Goal: Task Accomplishment & Management: Use online tool/utility

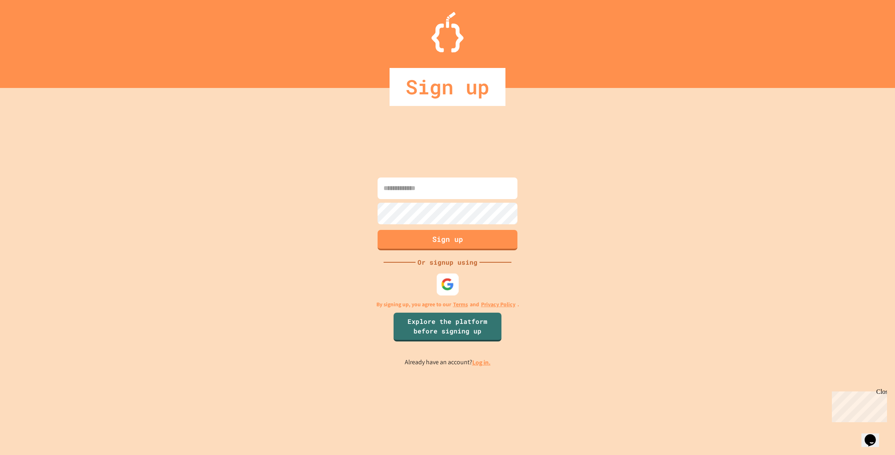
click at [447, 282] on img at bounding box center [447, 284] width 13 height 13
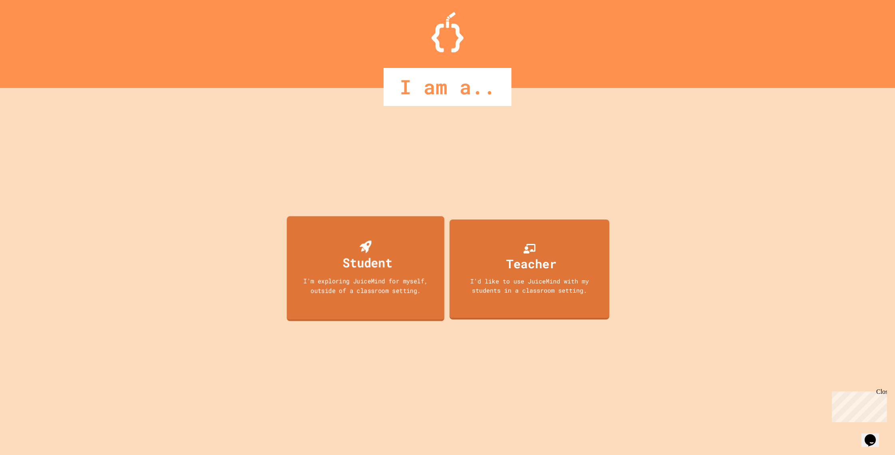
click at [428, 270] on div "Student I'm exploring JuiceMind for myself, outside of a classroom setting." at bounding box center [366, 268] width 158 height 105
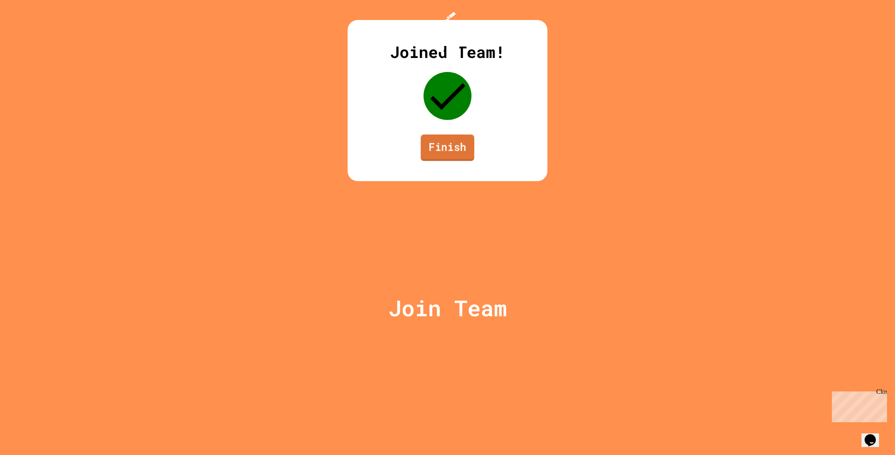
click at [461, 161] on link "Finish" at bounding box center [448, 147] width 54 height 26
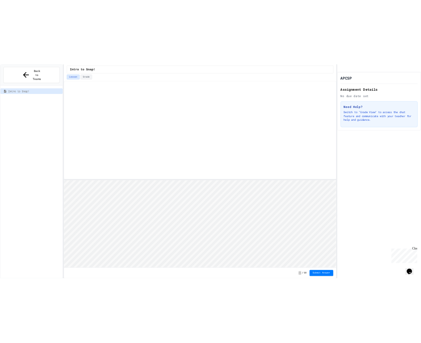
scroll to position [1, 0]
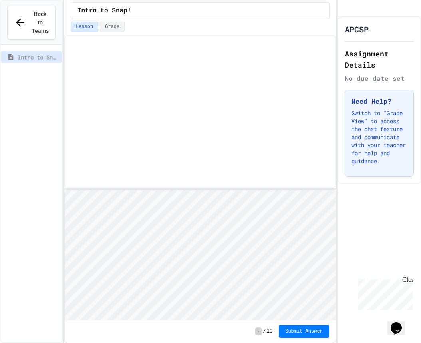
click at [159, 190] on html "Loading project... ! Error Loading Project There was an error loading the proje…" at bounding box center [199, 190] width 271 height 0
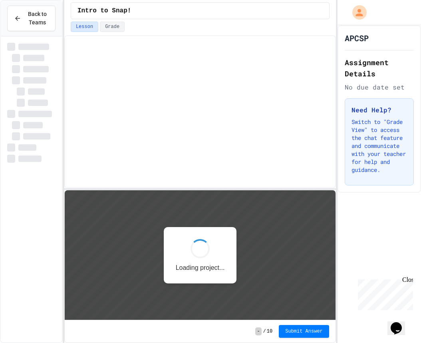
scroll to position [1, 0]
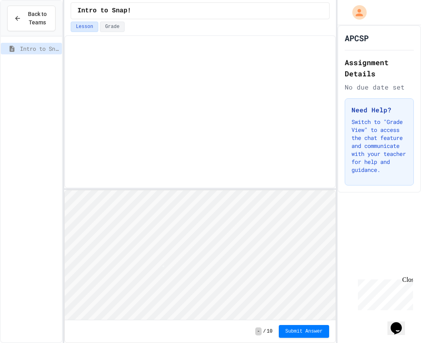
type textarea "**"
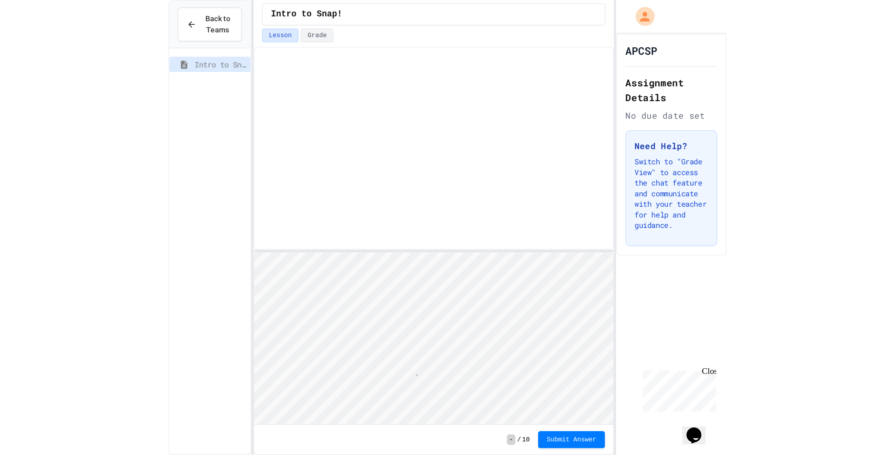
scroll to position [1, 0]
